Goal: Transaction & Acquisition: Purchase product/service

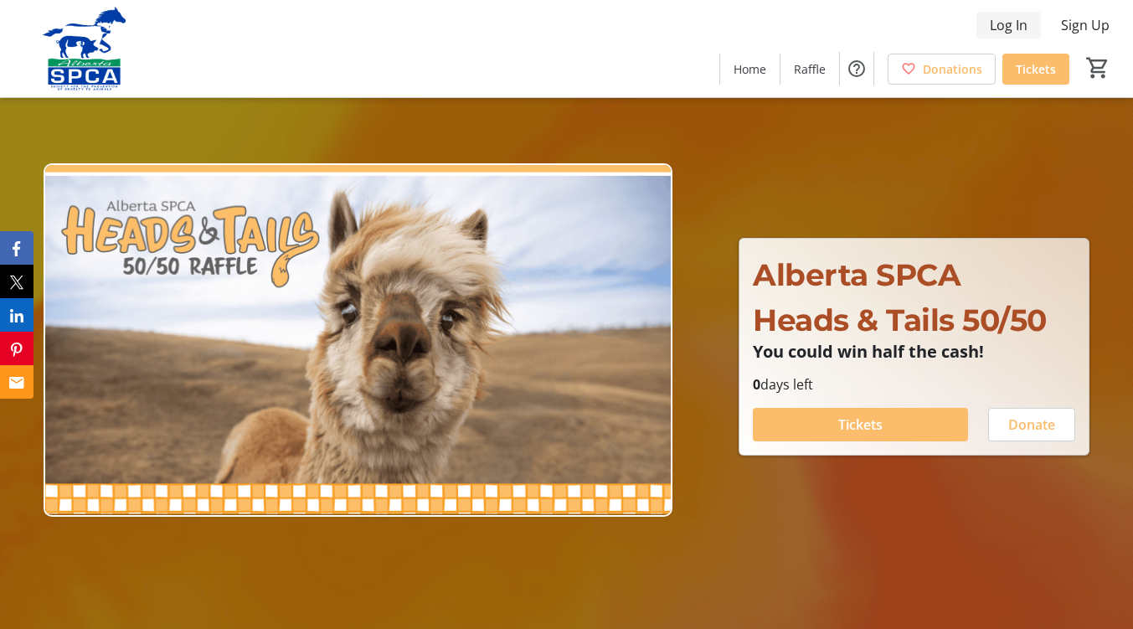
click at [998, 23] on span "Log In" at bounding box center [1009, 25] width 38 height 20
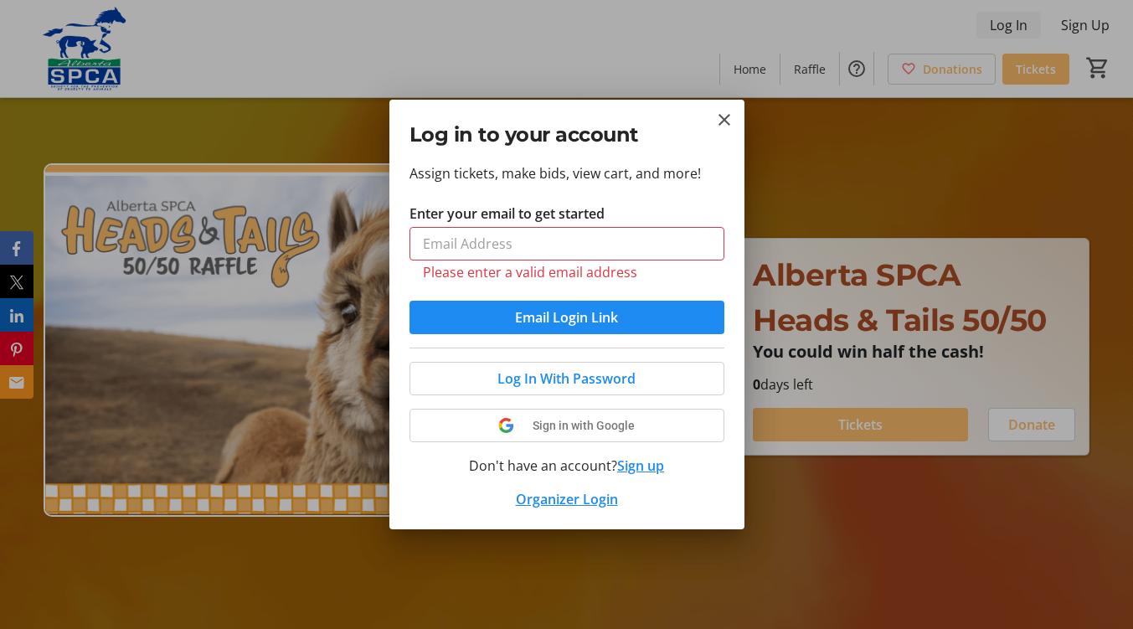
click at [364, 121] on div at bounding box center [566, 314] width 1133 height 629
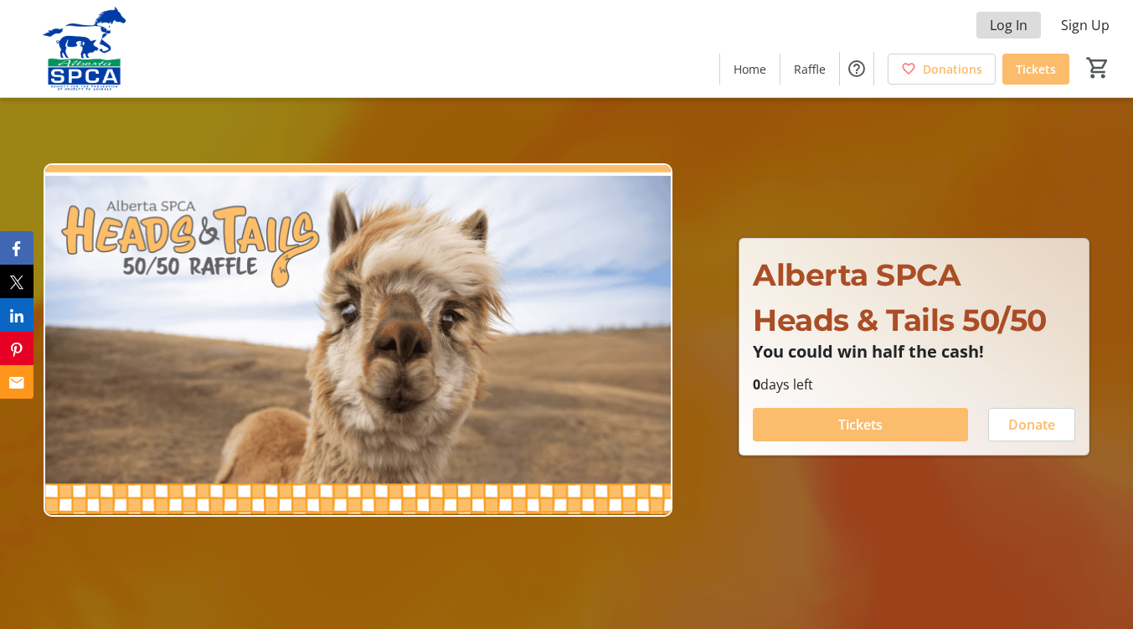
click at [1019, 29] on span "Log In" at bounding box center [1009, 25] width 38 height 20
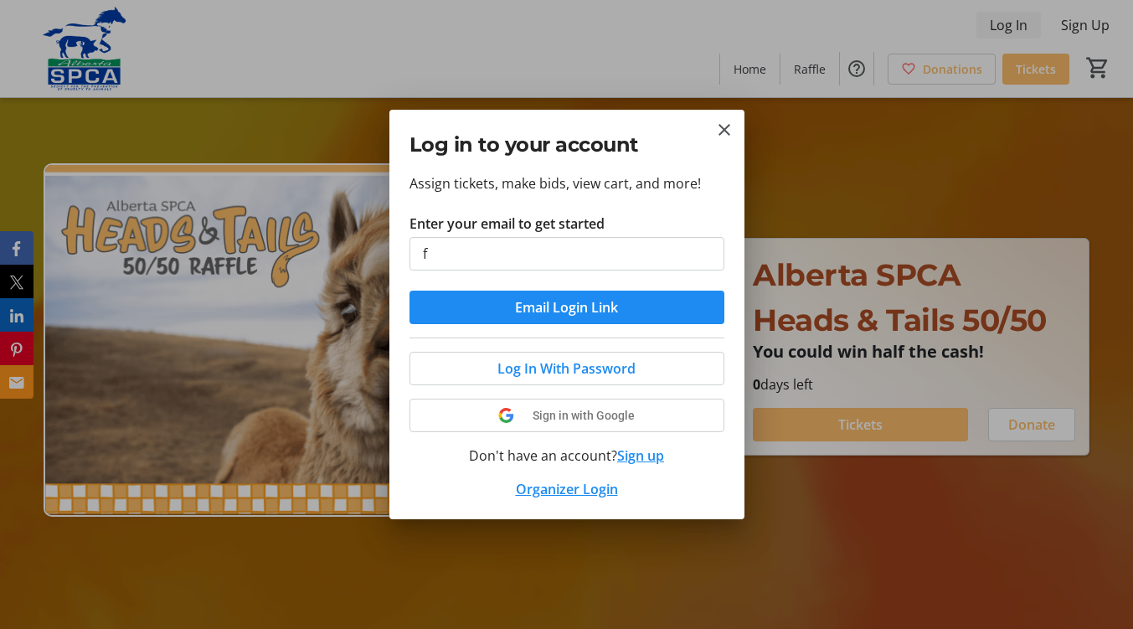
type input "[EMAIL_ADDRESS][DOMAIN_NAME]"
click at [635, 312] on span "submit" at bounding box center [566, 307] width 315 height 40
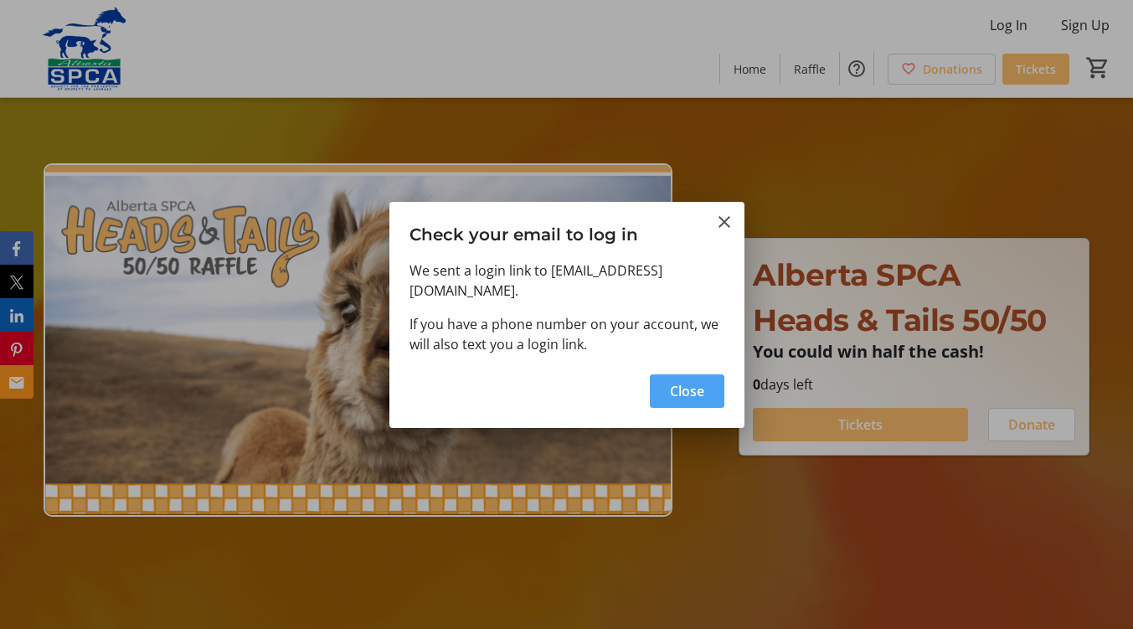
click at [699, 385] on span "Close" at bounding box center [687, 391] width 34 height 20
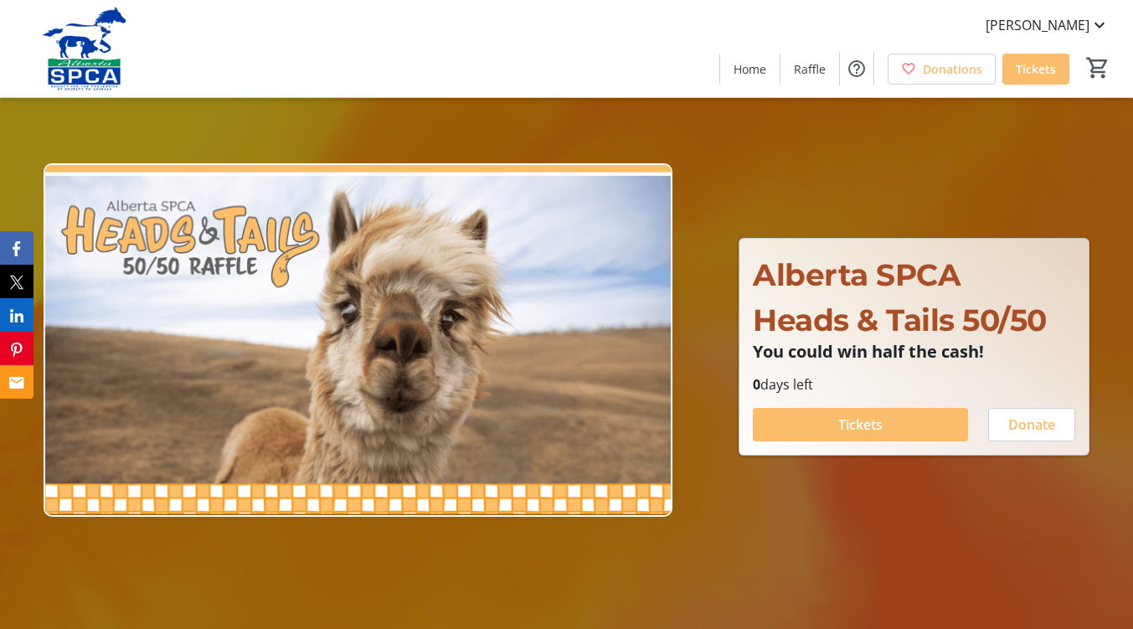
type input "1"
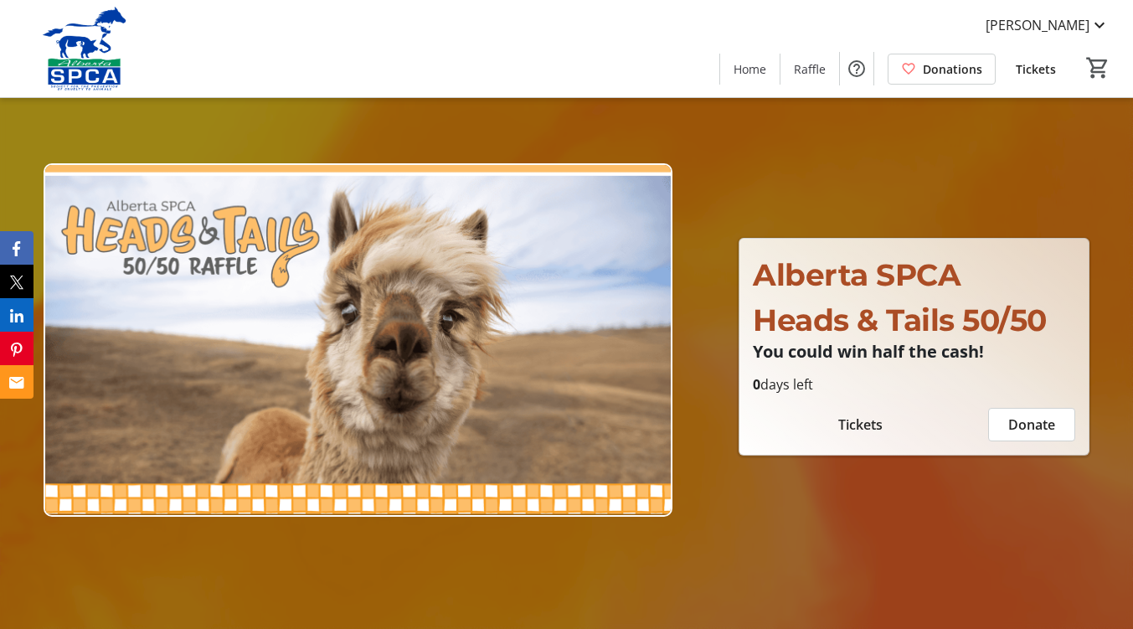
click at [861, 421] on span "Tickets" at bounding box center [860, 424] width 44 height 20
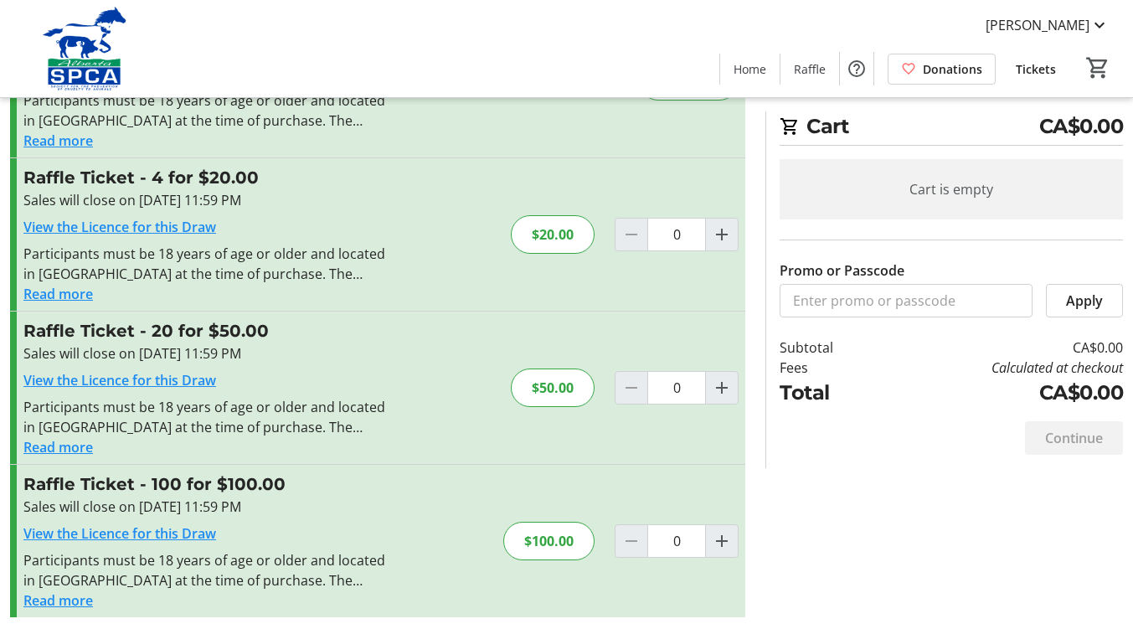
scroll to position [142, 0]
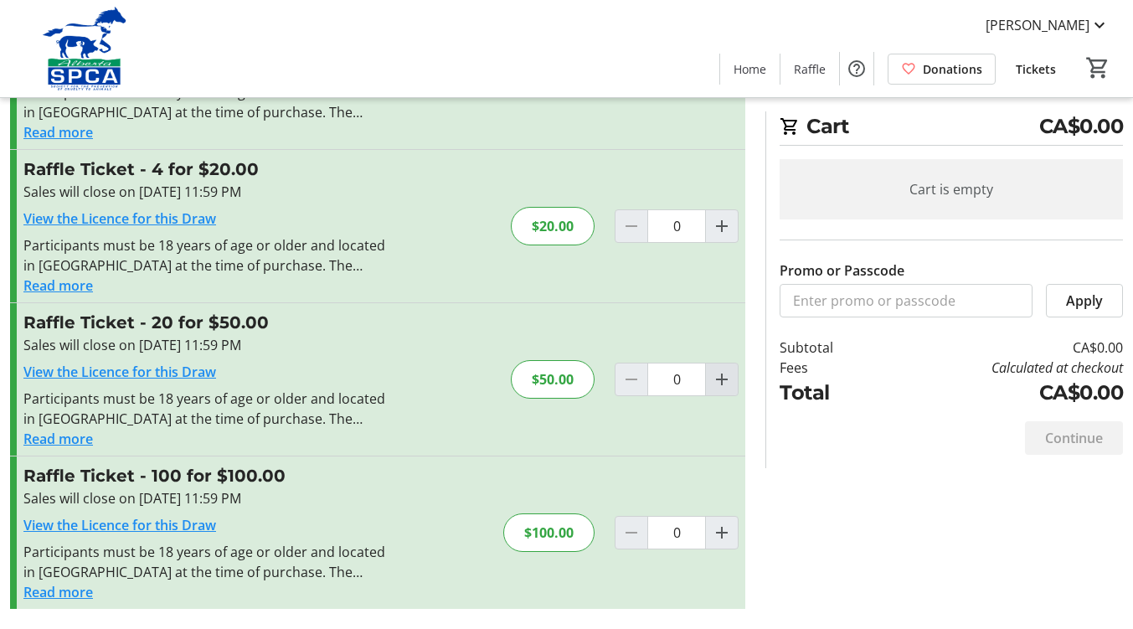
click at [718, 376] on mat-icon "Increment by one" at bounding box center [722, 379] width 20 height 20
type input "1"
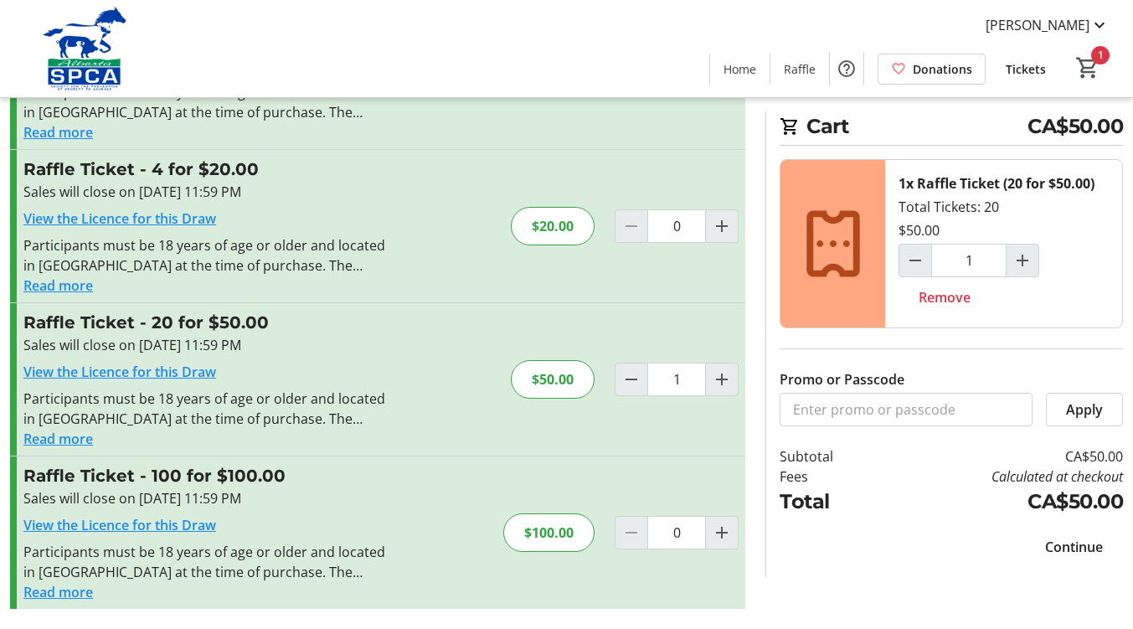
click at [1082, 547] on span "Continue" at bounding box center [1074, 547] width 58 height 20
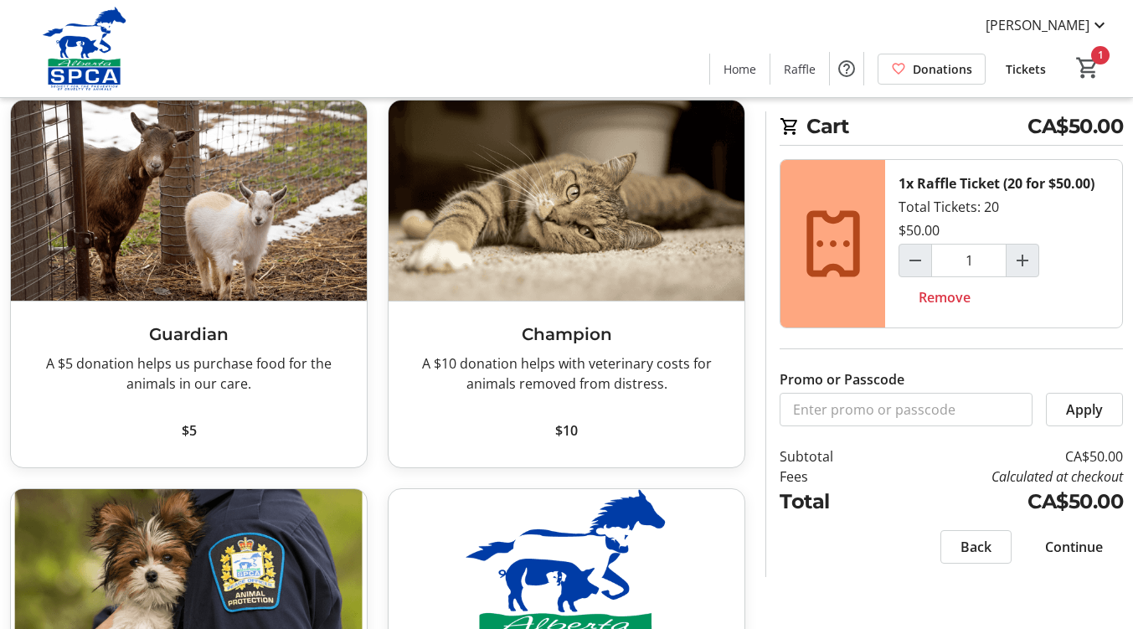
scroll to position [53, 0]
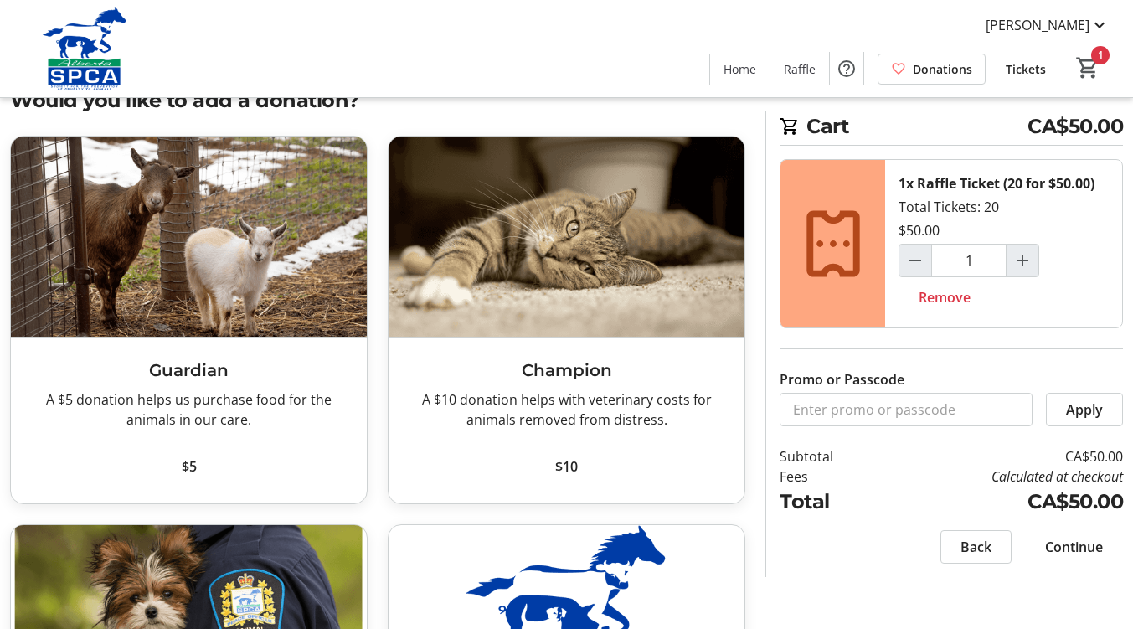
click at [581, 466] on span at bounding box center [566, 466] width 329 height 40
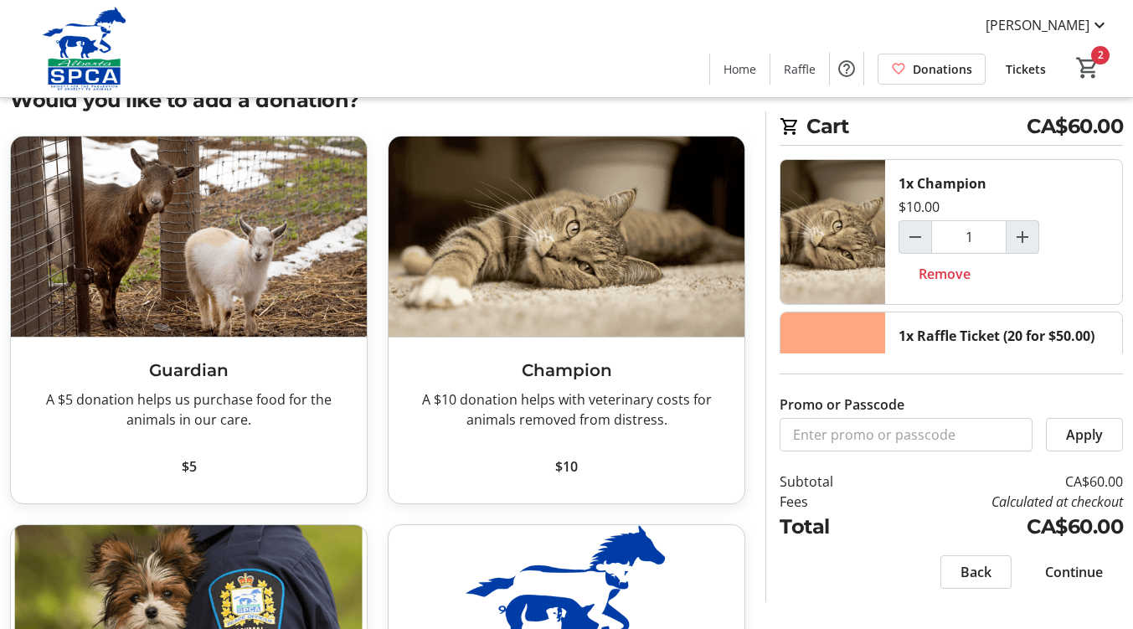
click at [1122, 626] on div "Would you like to add a donation? Guardian A $5 donation helps us purchase food…" at bounding box center [566, 502] width 1133 height 834
click at [1089, 568] on span "Continue" at bounding box center [1074, 572] width 58 height 20
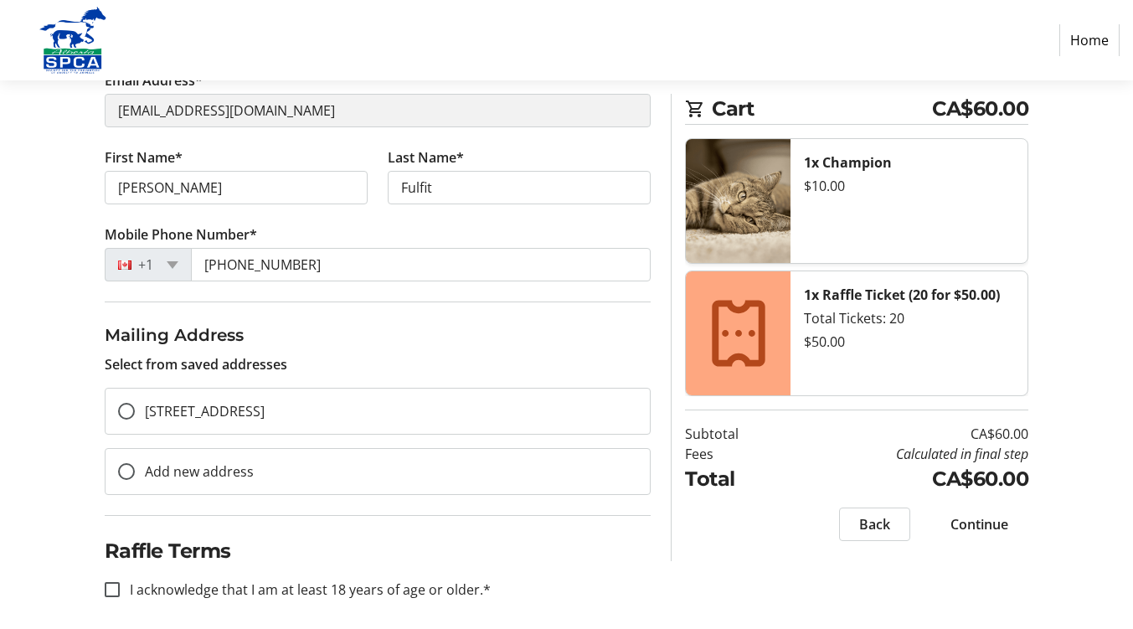
scroll to position [230, 0]
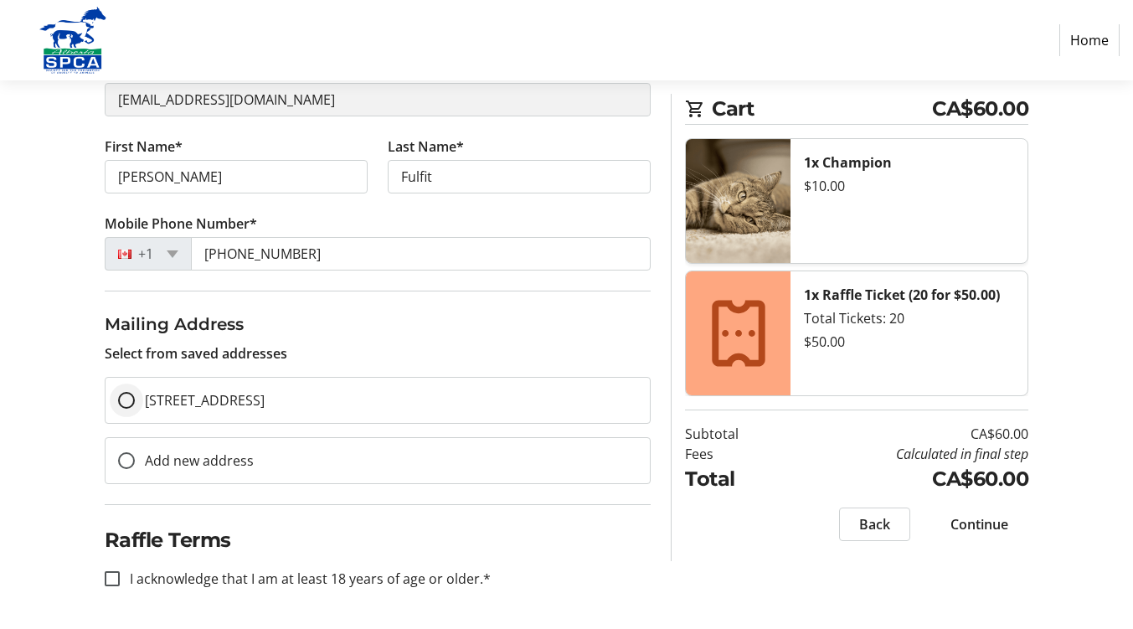
click at [117, 405] on div at bounding box center [126, 400] width 40 height 40
radio input "true"
click at [108, 577] on input "I acknowledge that I am at least 18 years of age or older.*" at bounding box center [112, 578] width 15 height 15
checkbox input "true"
click at [995, 529] on span "Continue" at bounding box center [979, 524] width 58 height 20
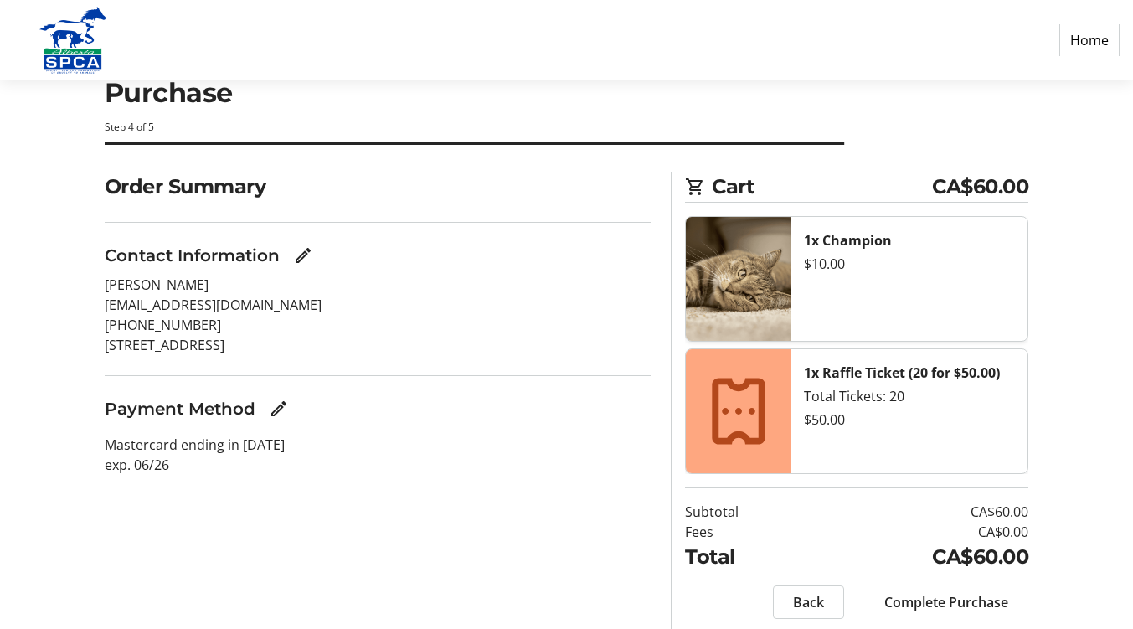
scroll to position [101, 0]
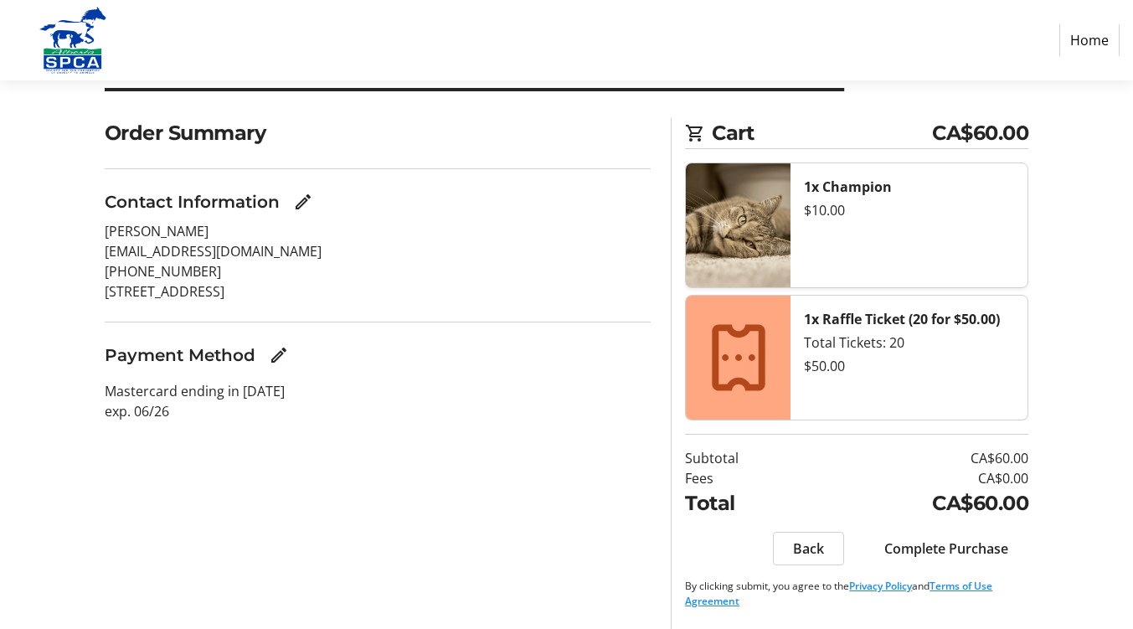
click at [154, 361] on h3 "Payment Method" at bounding box center [180, 354] width 151 height 25
click at [215, 390] on p "Mastercard ending in 1993 exp. 06/26" at bounding box center [378, 401] width 547 height 40
click at [281, 360] on mat-icon "Edit Payment Method" at bounding box center [279, 355] width 20 height 20
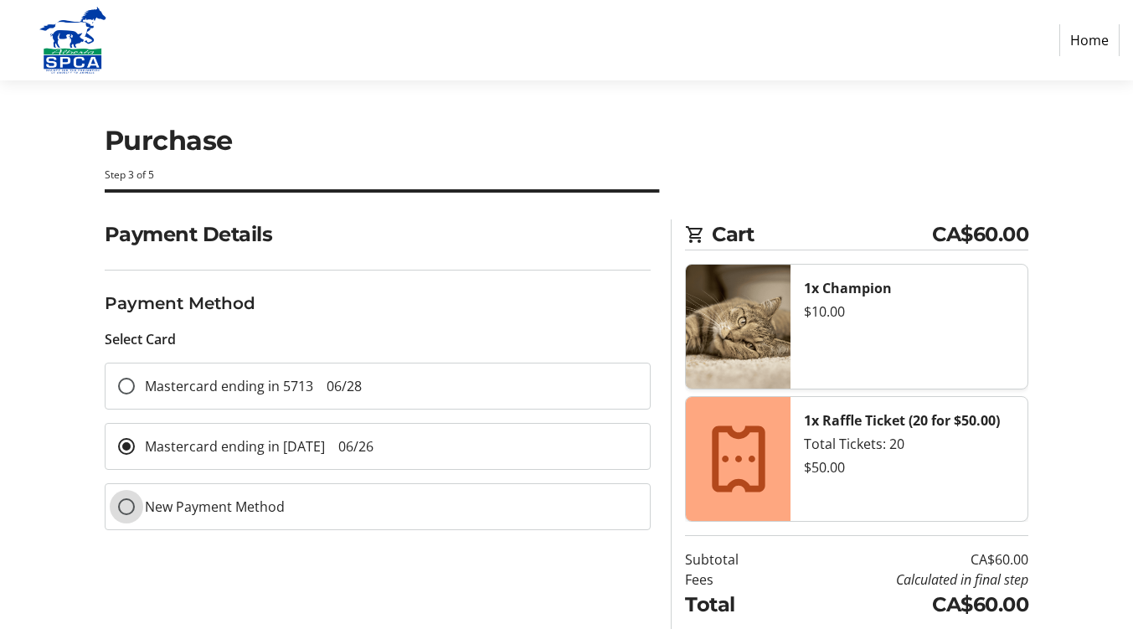
click at [126, 507] on input "New Payment Method" at bounding box center [126, 506] width 17 height 17
radio input "true"
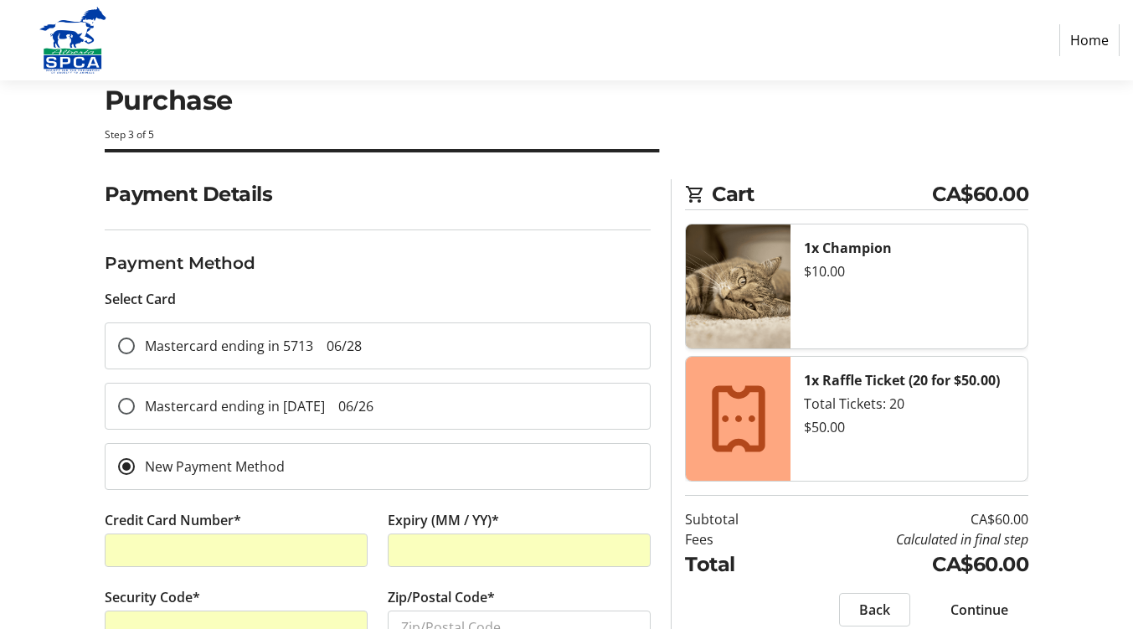
scroll to position [193, 0]
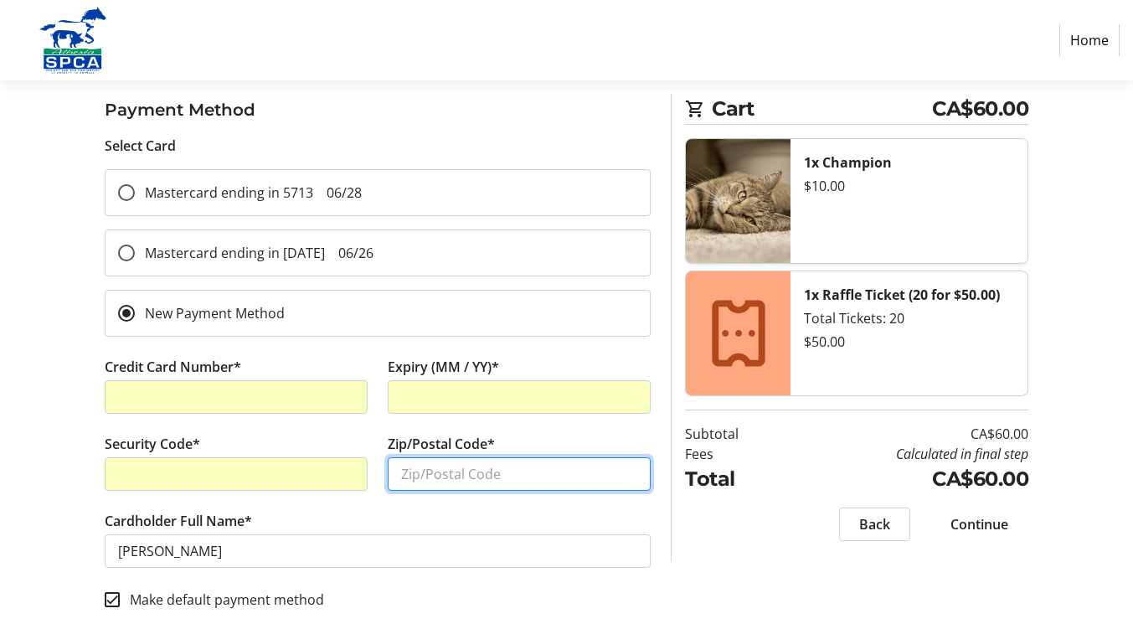
click at [499, 471] on input "Zip/Postal Code*" at bounding box center [519, 473] width 263 height 33
type input "T4X 2A8"
click at [999, 523] on span "Continue" at bounding box center [979, 524] width 58 height 20
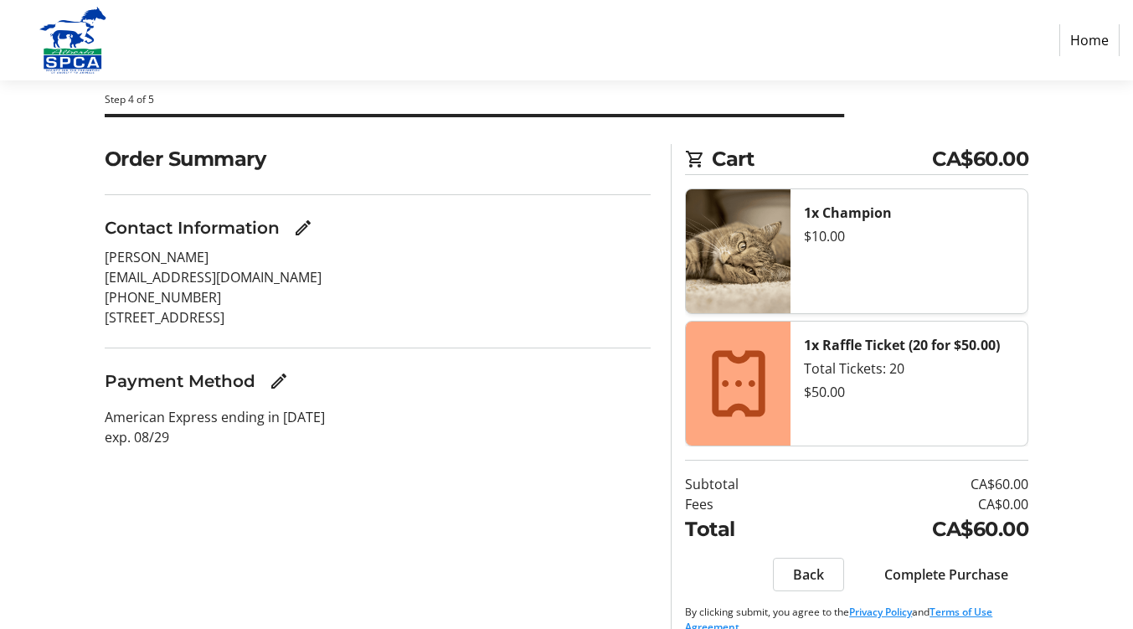
scroll to position [101, 0]
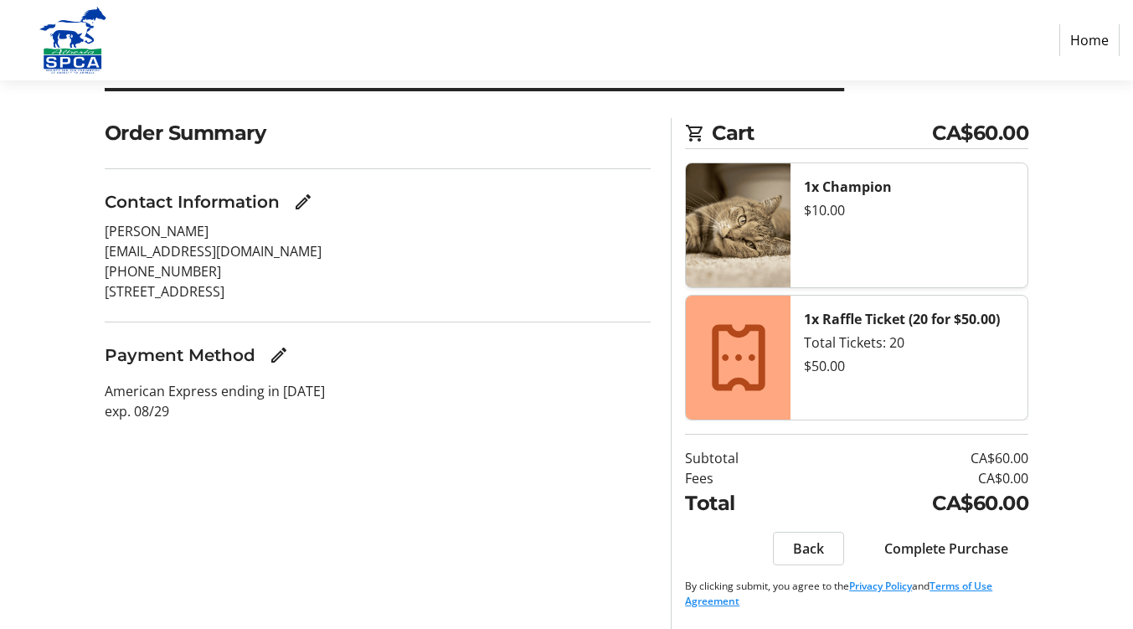
click at [955, 560] on span at bounding box center [946, 548] width 164 height 40
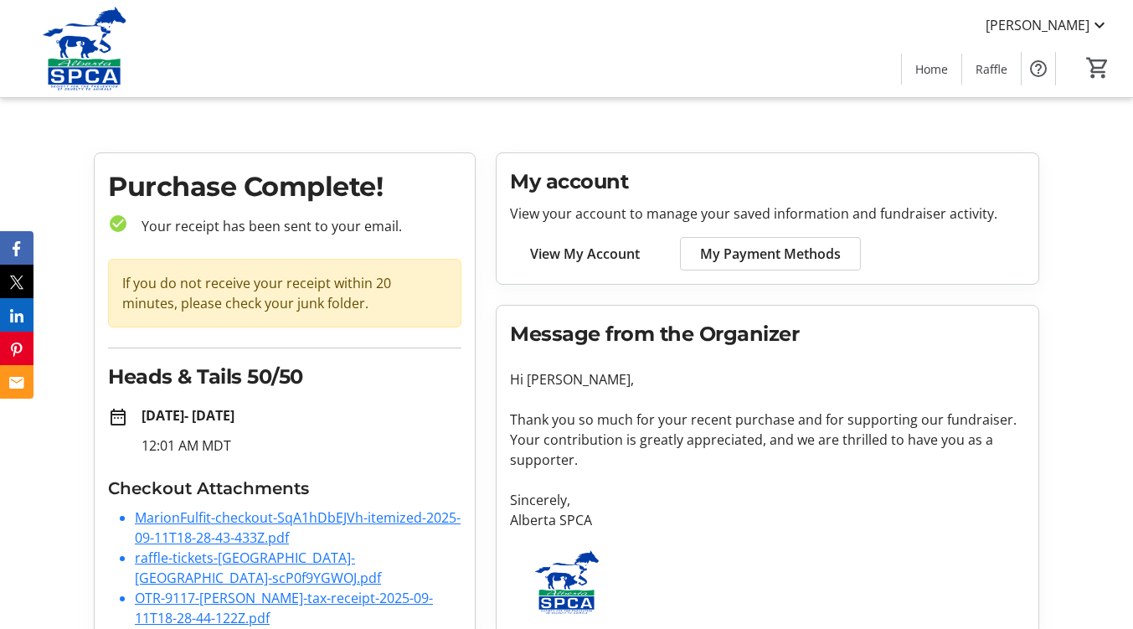
scroll to position [20, 0]
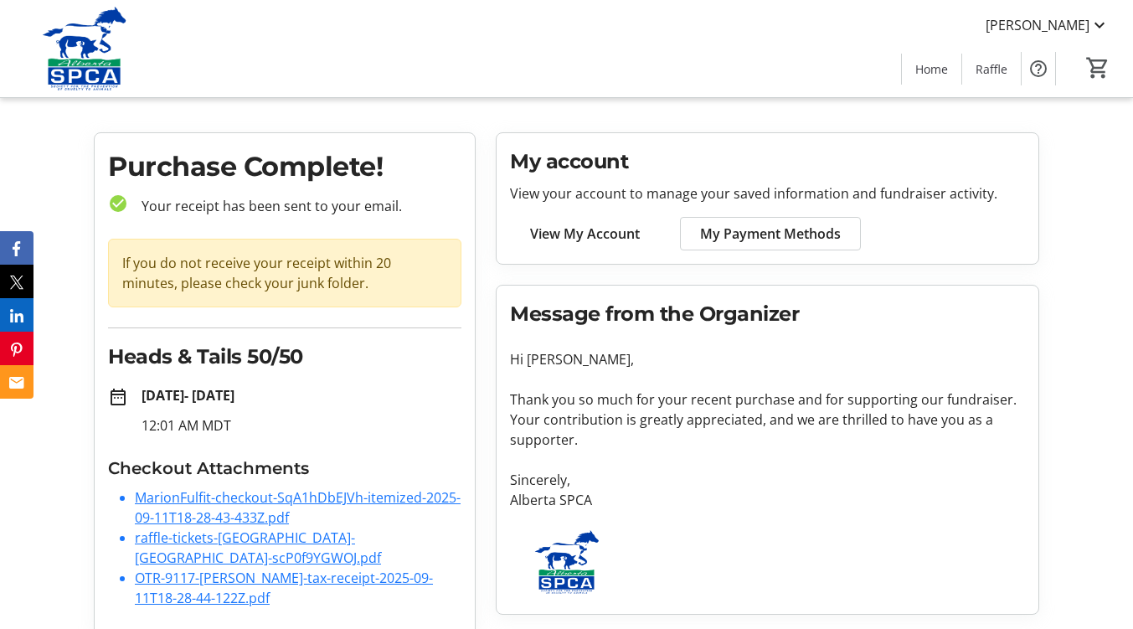
click at [280, 502] on link "MarionFulfit-checkout-SqA1hDbEJVh-itemized-2025-09-11T18-28-43-433Z.pdf" at bounding box center [298, 507] width 326 height 39
click at [352, 537] on link "raffle-tickets-alberta-spca-scP0f9YGWOJ.pdf" at bounding box center [258, 547] width 246 height 39
click at [313, 569] on link "OTR-9117-Marion-Fulfit-tax-receipt-2025-09-11T18-28-44-122Z.pdf" at bounding box center [284, 588] width 298 height 39
